Goal: Task Accomplishment & Management: Use online tool/utility

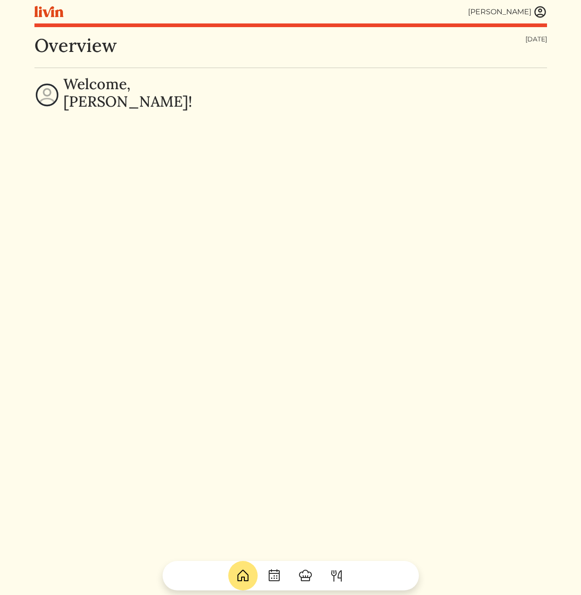
click at [536, 15] on img at bounding box center [540, 12] width 14 height 14
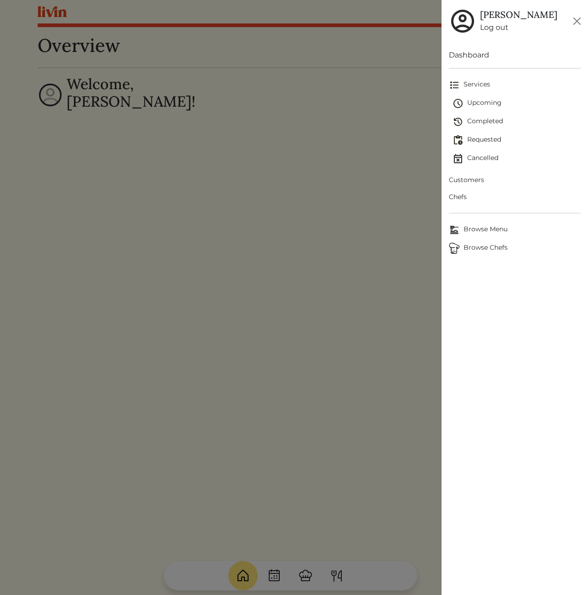
click at [520, 347] on div "Dashboard Services Upcoming Completed Requested Cancelled Customers Chefs Brows…" at bounding box center [515, 318] width 147 height 552
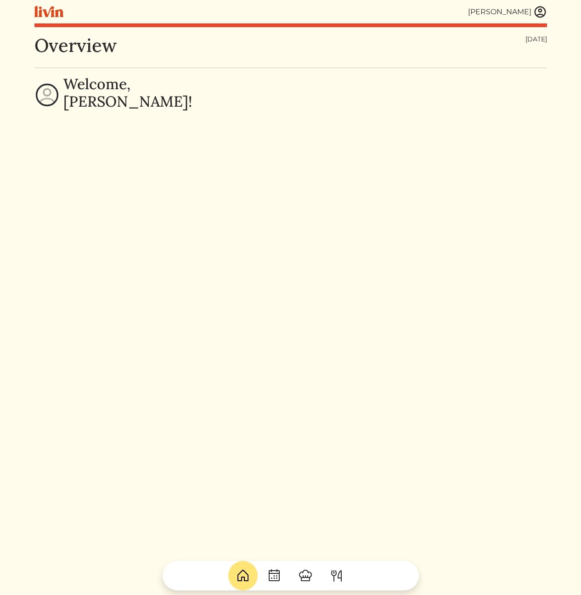
click at [542, 16] on img at bounding box center [540, 12] width 14 height 14
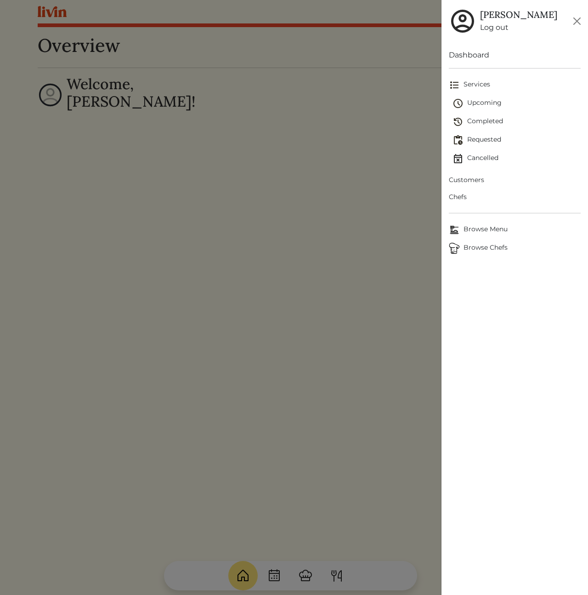
click at [490, 102] on span "Upcoming" at bounding box center [517, 103] width 128 height 11
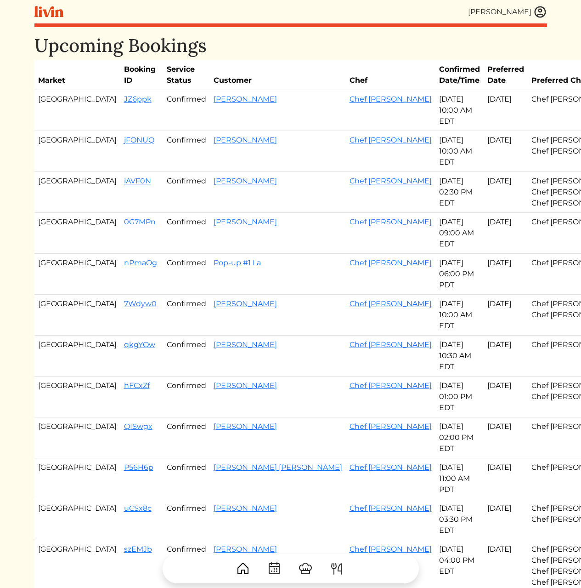
click at [266, 164] on td "[PERSON_NAME]" at bounding box center [278, 151] width 136 height 41
click at [214, 100] on link "[PERSON_NAME]" at bounding box center [245, 99] width 63 height 9
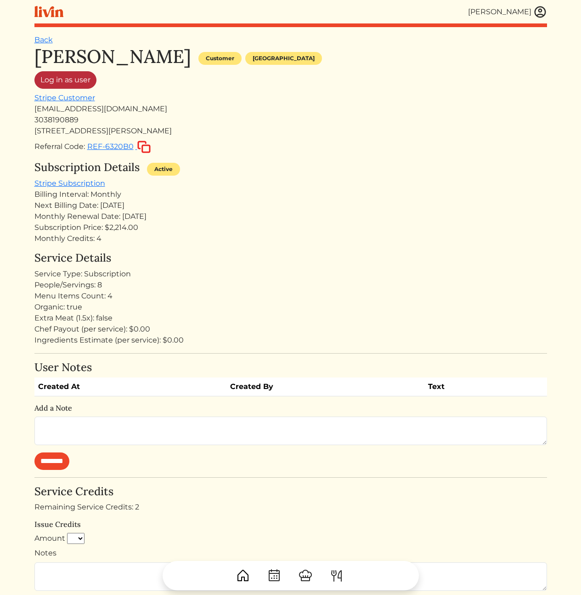
click at [69, 85] on link "Log in as user" at bounding box center [65, 79] width 62 height 17
